Goal: Task Accomplishment & Management: Use online tool/utility

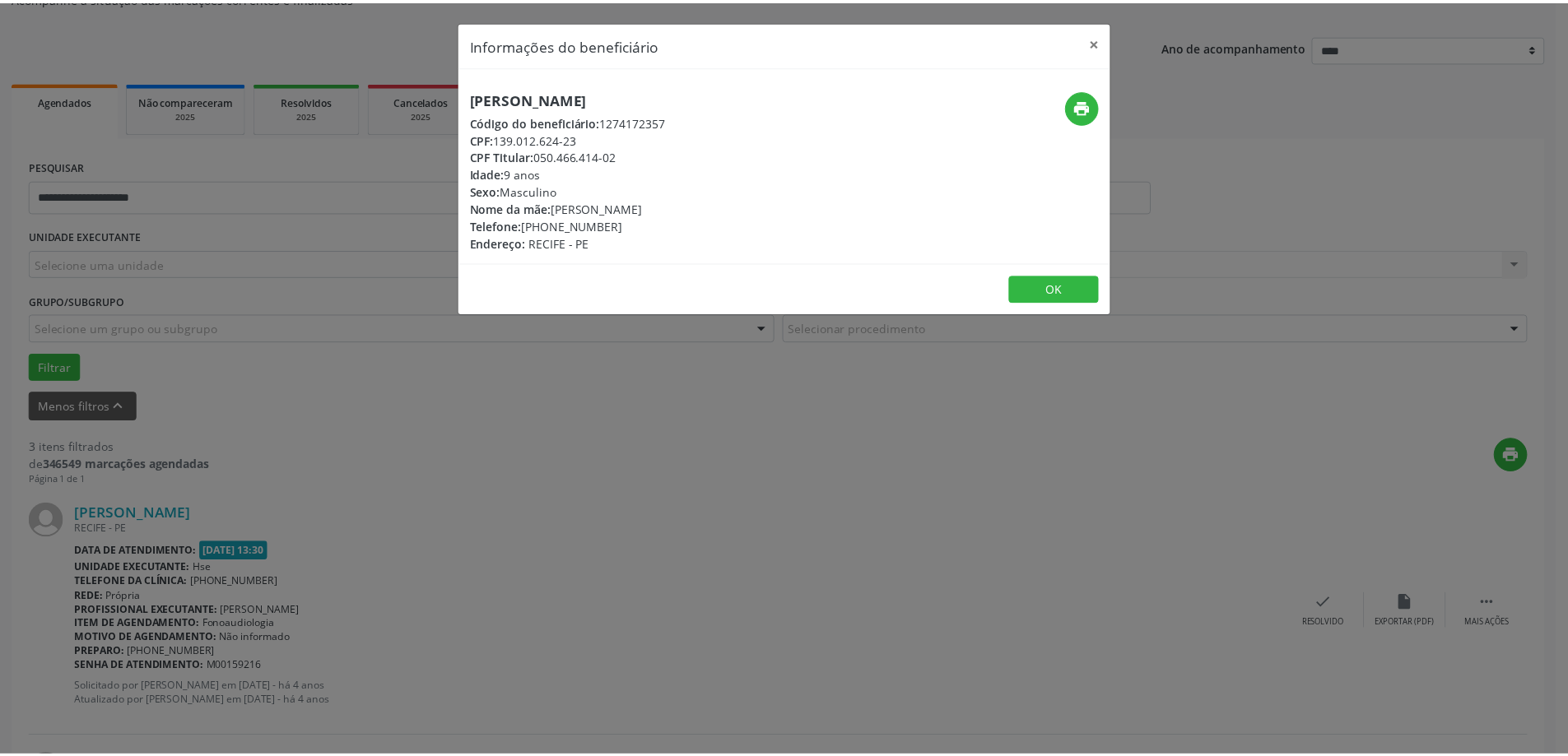
scroll to position [164, 0]
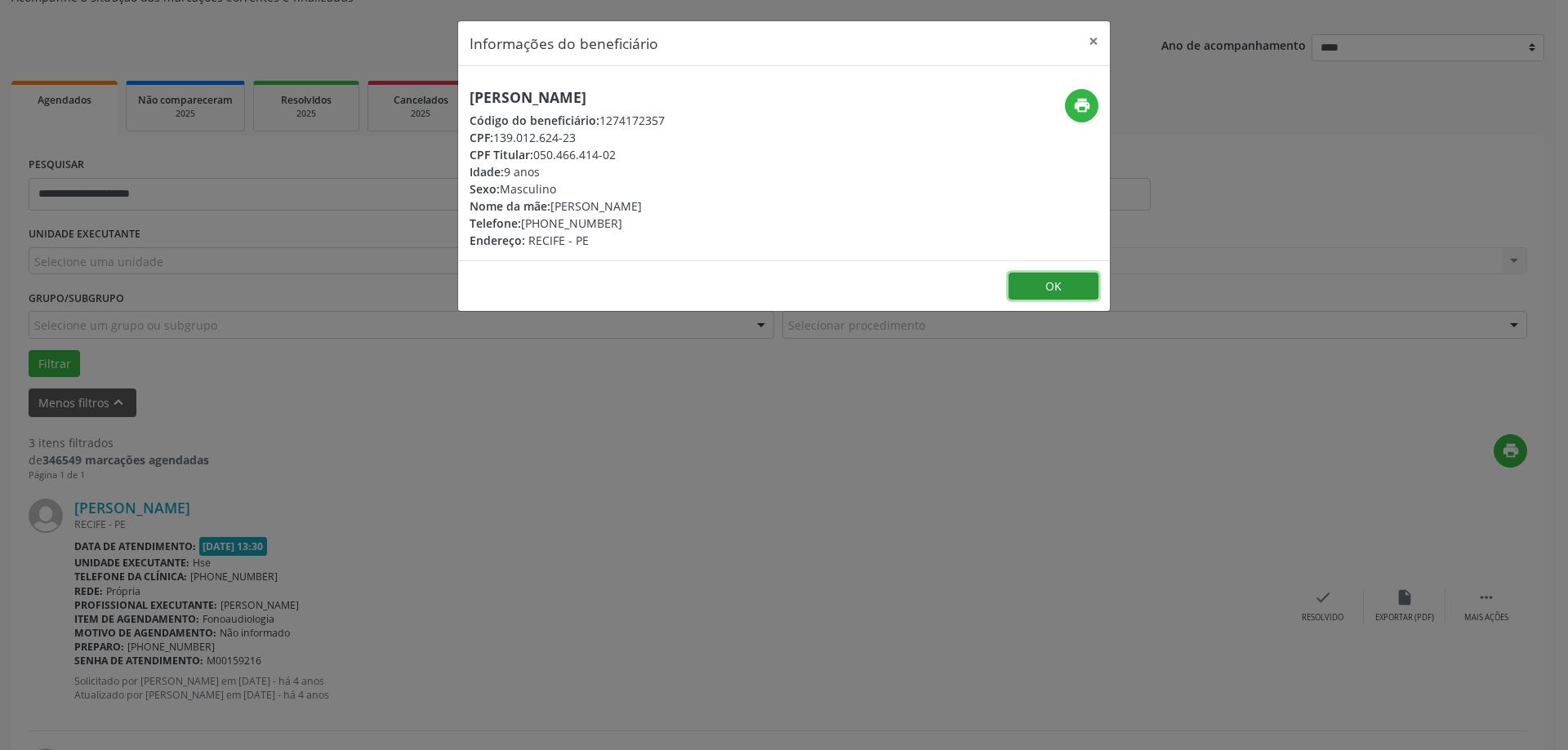
click at [1042, 288] on button "OK" at bounding box center [1053, 286] width 90 height 27
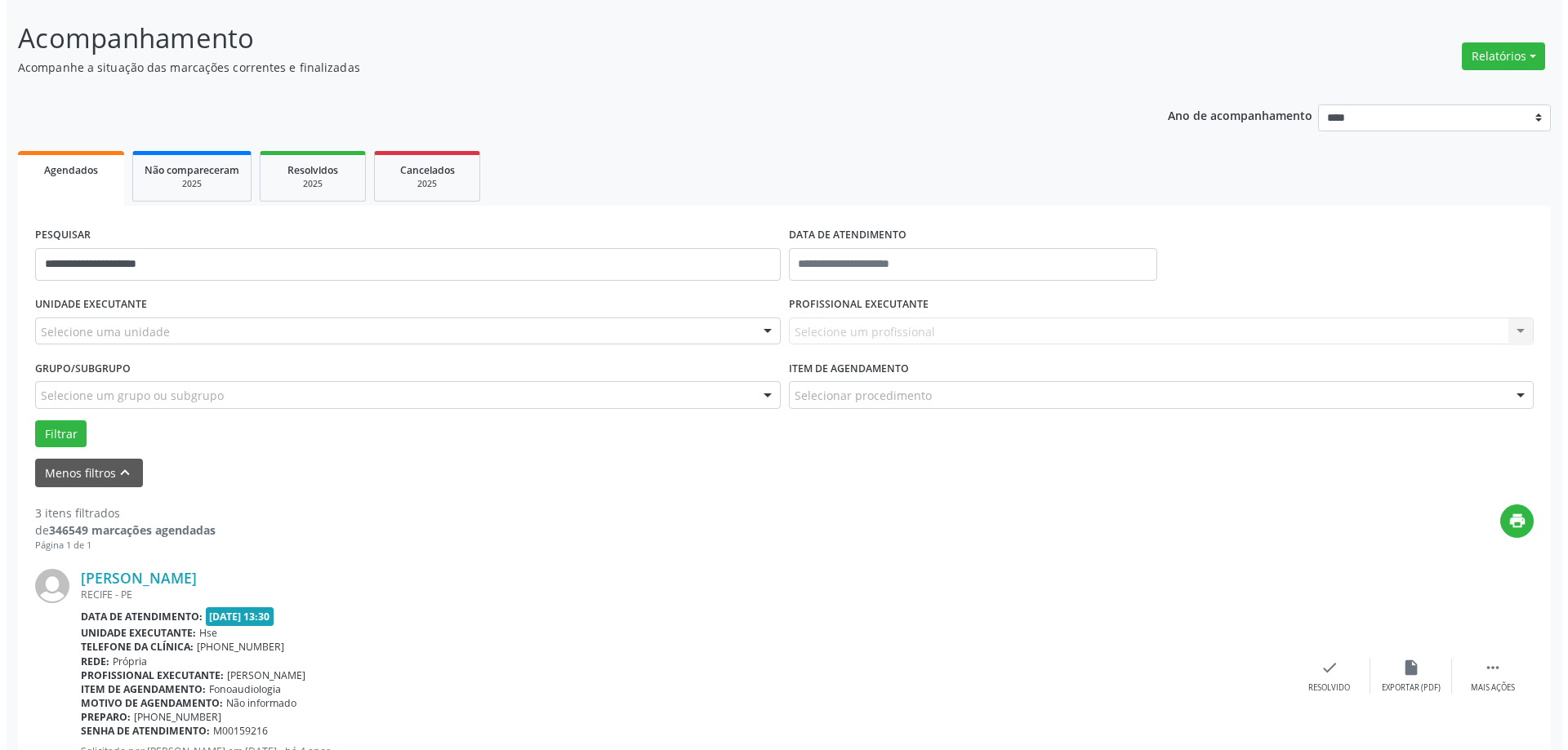
scroll to position [0, 0]
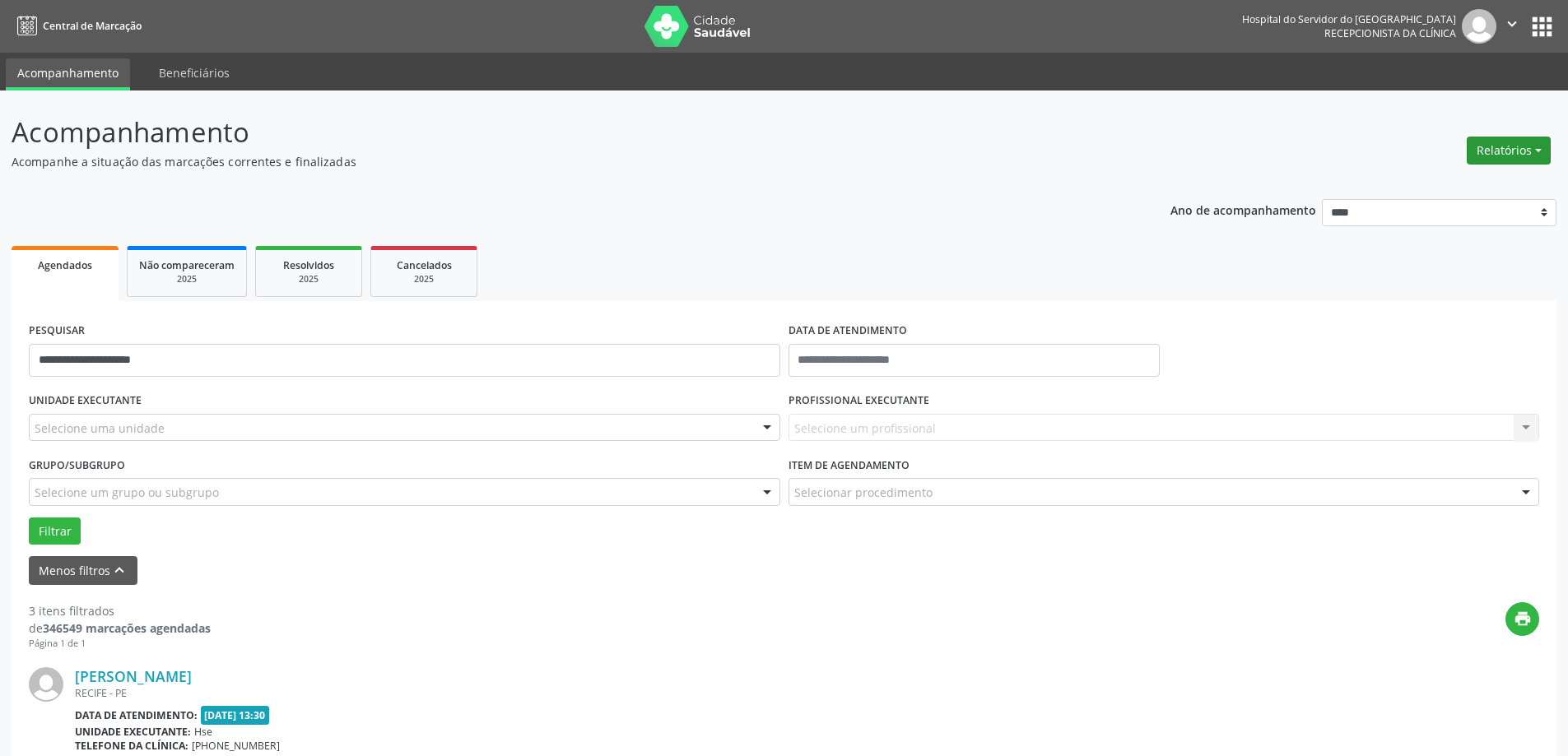
click at [1540, 142] on button "Relatórios" at bounding box center [1508, 150] width 84 height 28
click at [1446, 187] on link "Agendamentos" at bounding box center [1462, 186] width 177 height 23
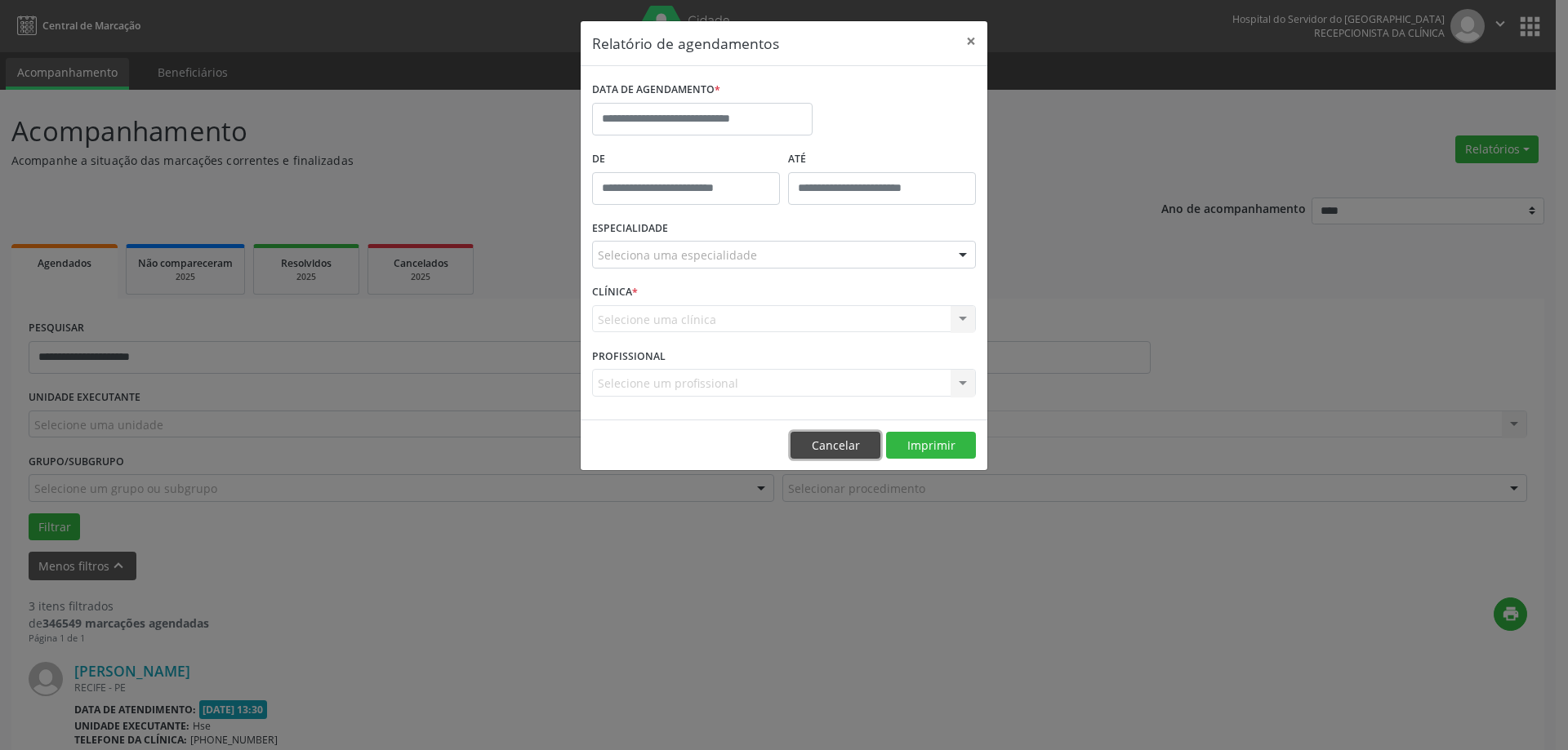
click at [817, 433] on button "Cancelar" at bounding box center [835, 445] width 90 height 27
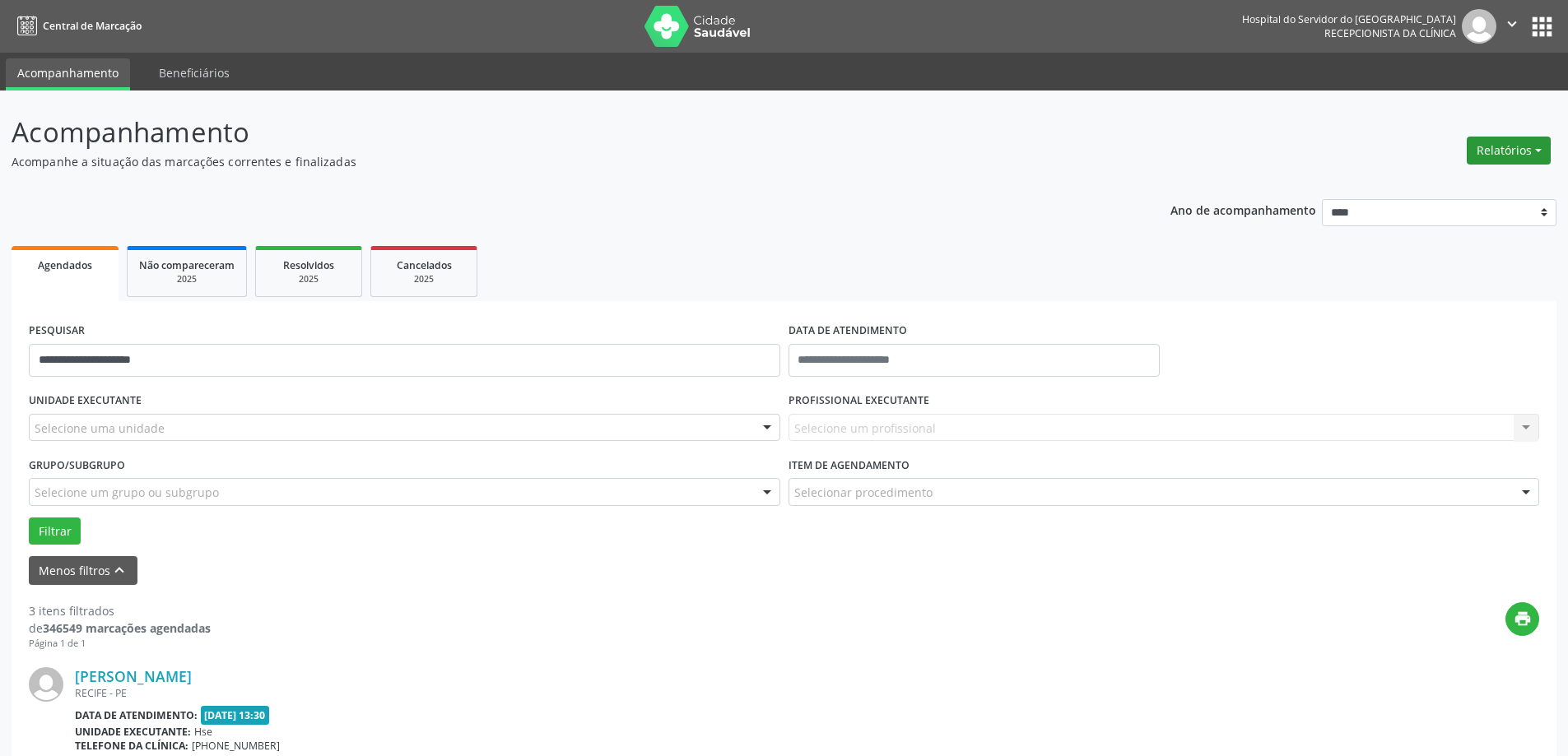
click at [1499, 147] on button "Relatórios" at bounding box center [1508, 150] width 84 height 28
click at [1430, 187] on link "Agendamentos" at bounding box center [1462, 186] width 177 height 23
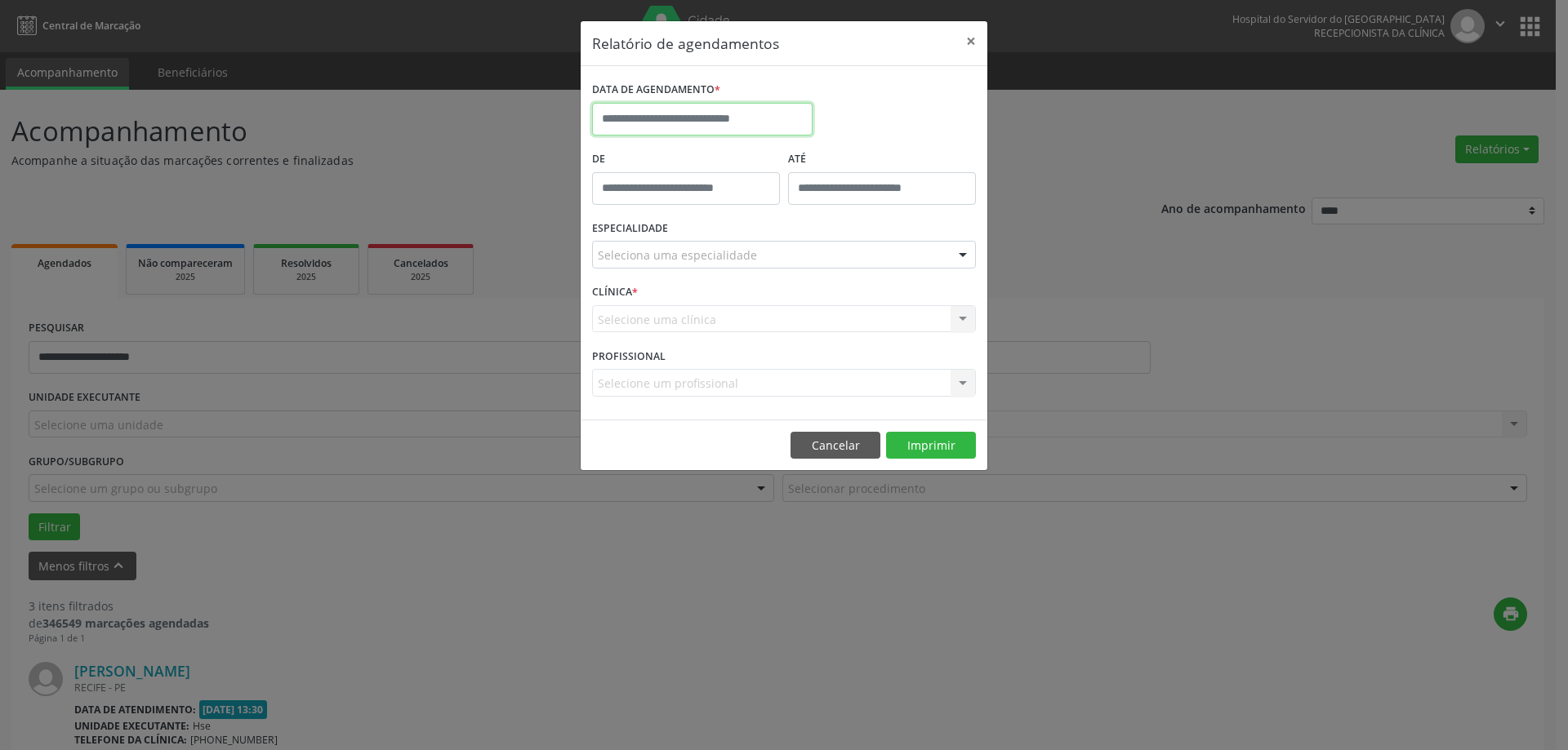
click at [678, 115] on input "text" at bounding box center [702, 119] width 220 height 33
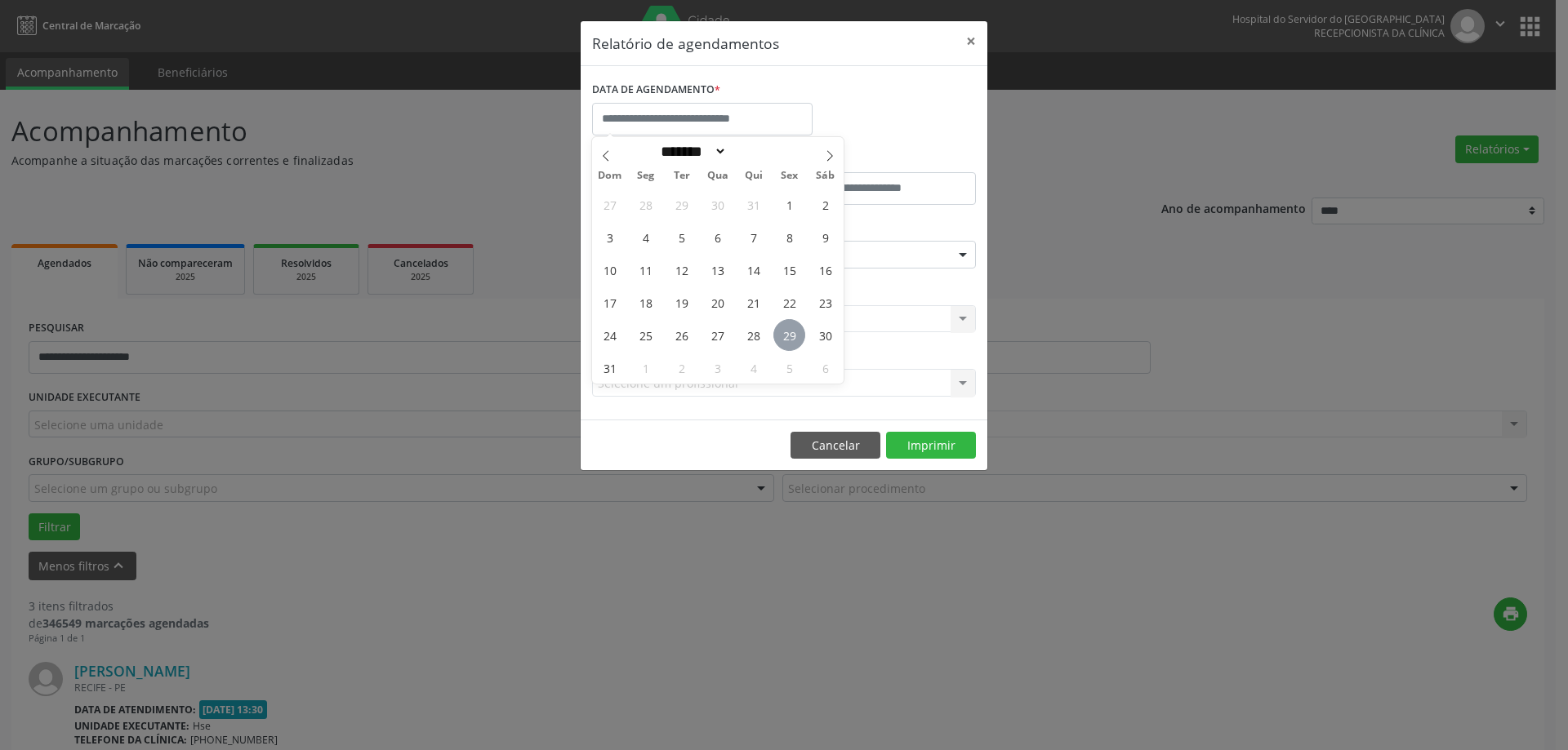
click at [802, 326] on span "29" at bounding box center [789, 335] width 32 height 32
type input "**********"
click at [784, 333] on span "29" at bounding box center [789, 335] width 32 height 32
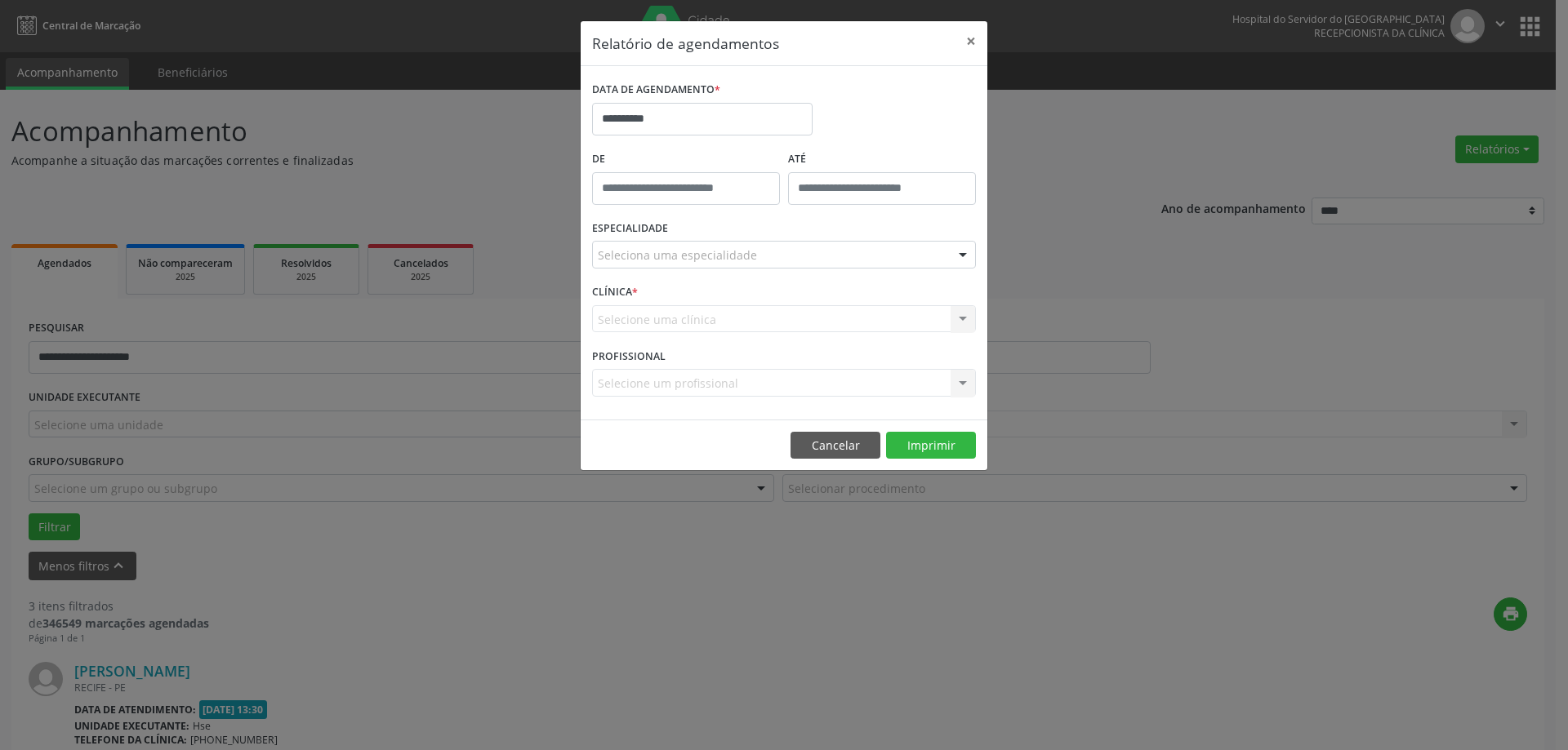
click at [784, 333] on div "CLÍNICA * Selecione uma clínica Nenhum resultado encontrado para: " " Não há ne…" at bounding box center [784, 312] width 392 height 63
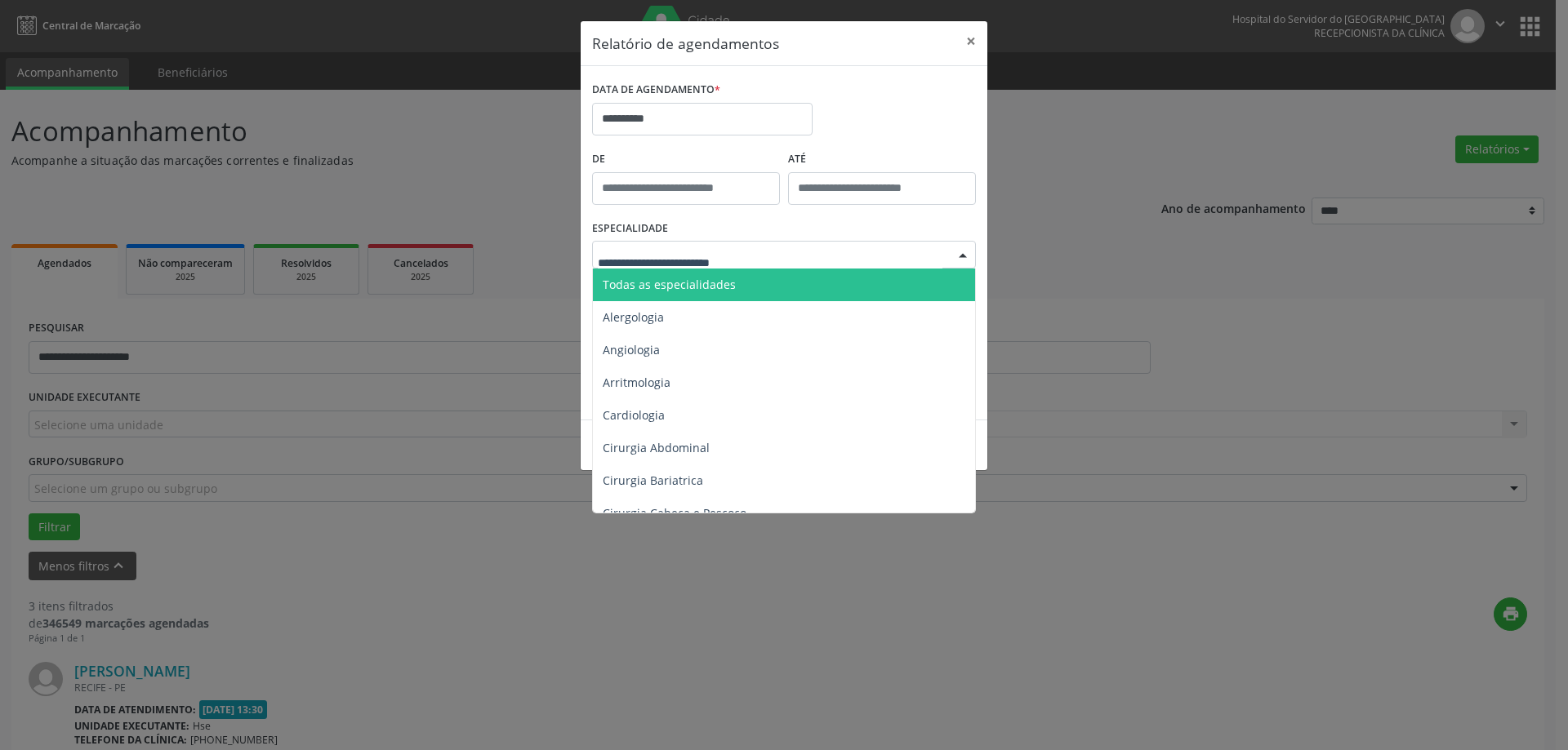
click at [684, 288] on span "Todas as especialidades" at bounding box center [668, 285] width 133 height 16
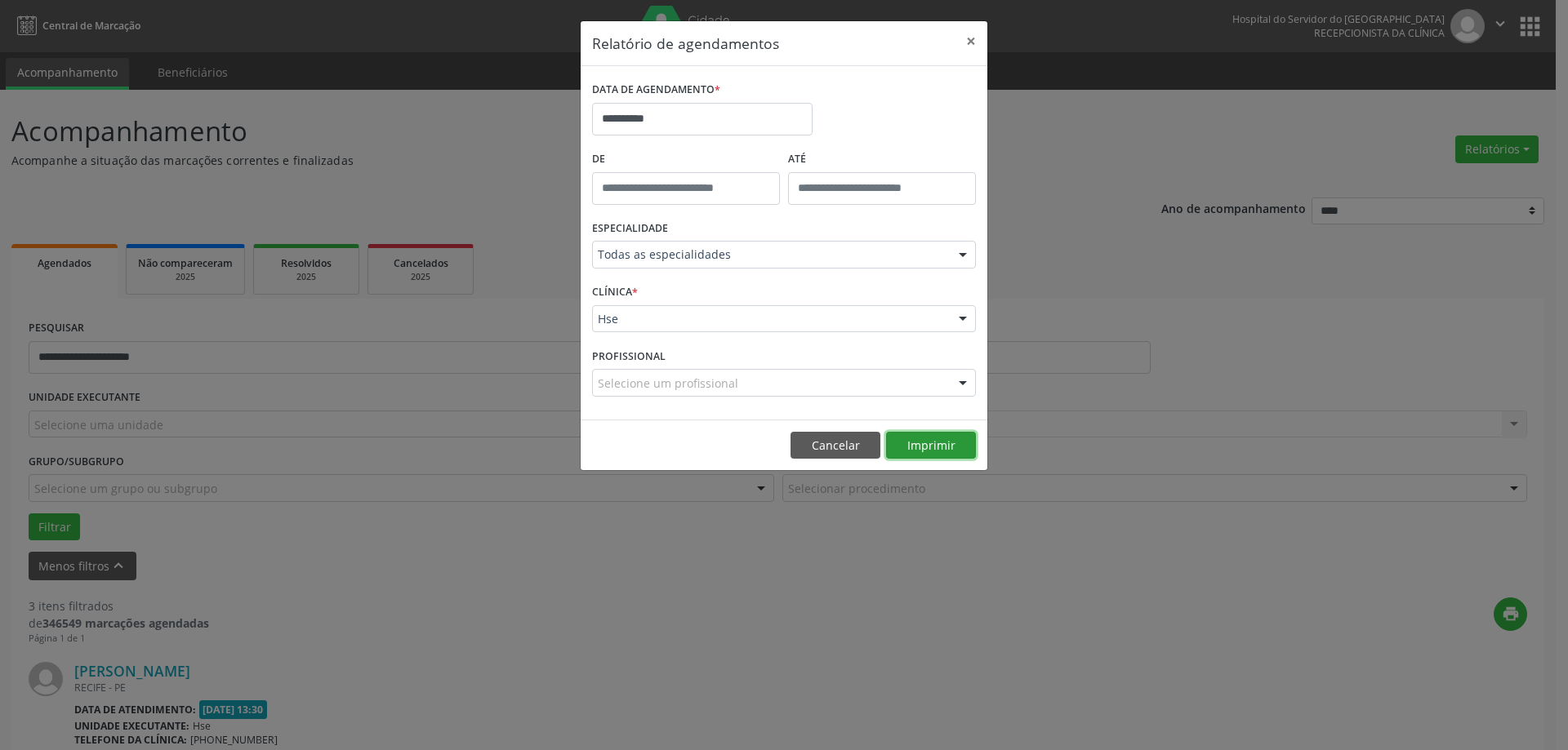
click at [930, 444] on button "Imprimir" at bounding box center [931, 445] width 90 height 27
